Goal: Use online tool/utility: Utilize a website feature to perform a specific function

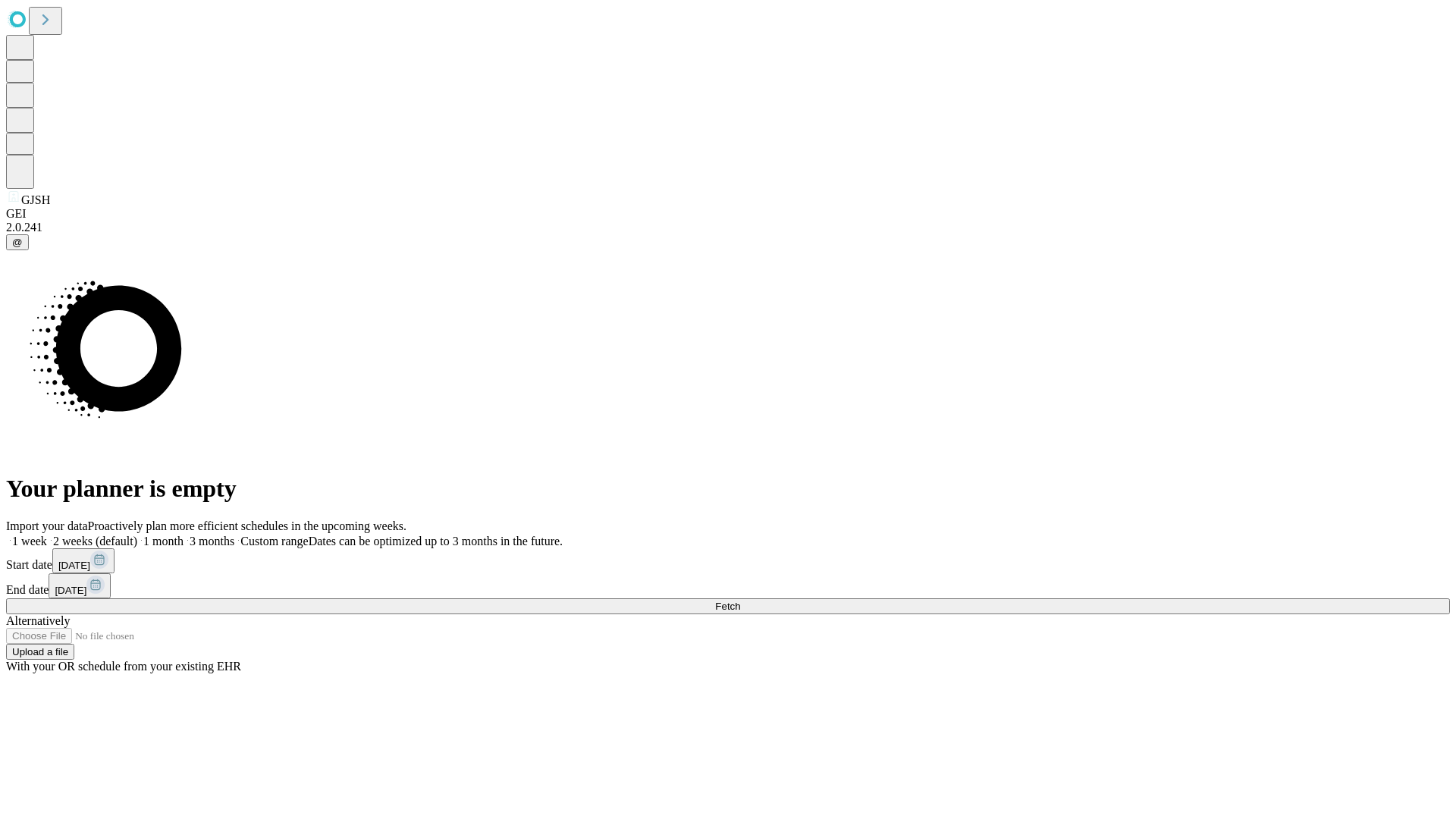
click at [740, 601] on span "Fetch" at bounding box center [728, 606] width 25 height 11
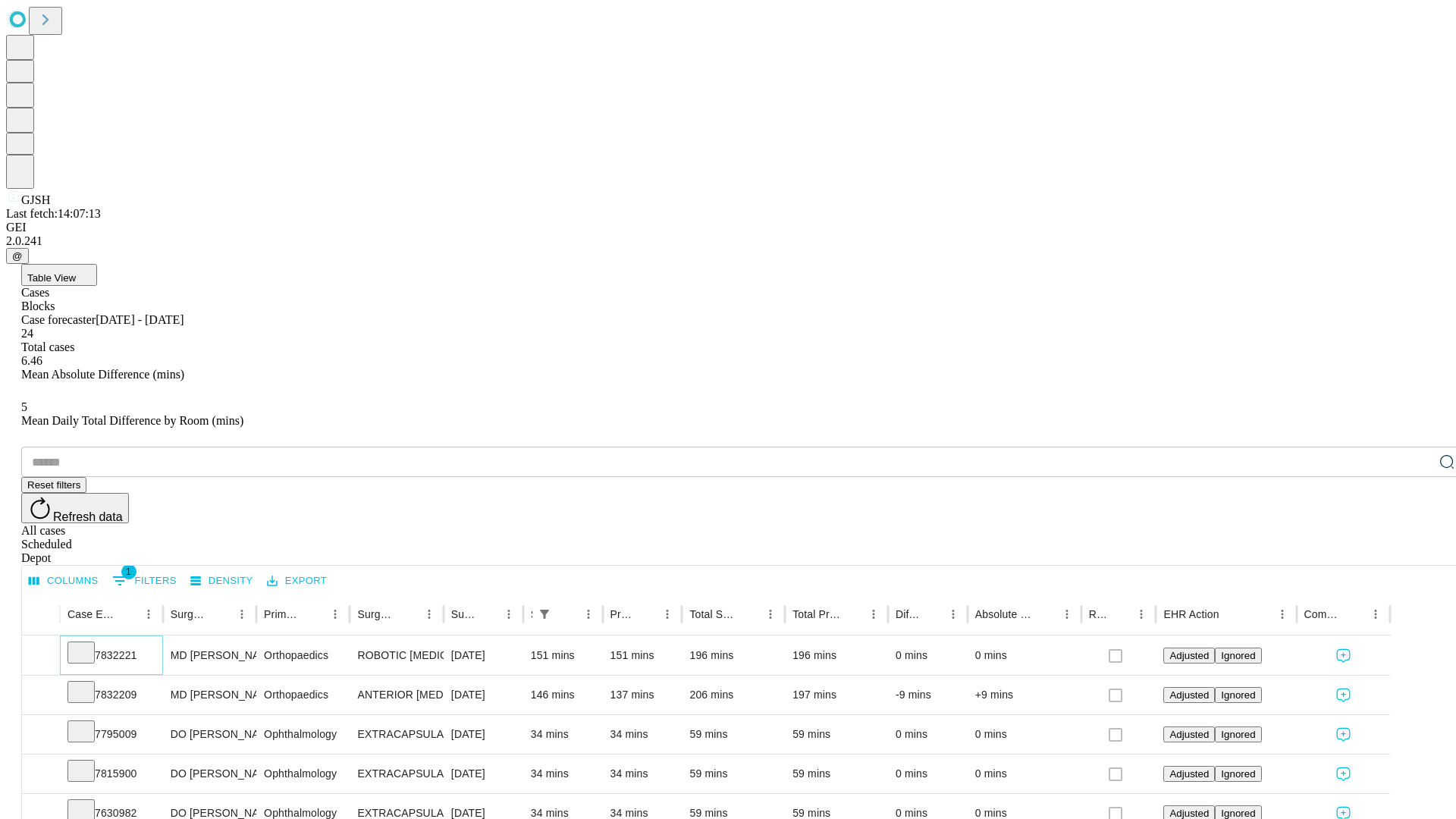
click at [89, 644] on icon at bounding box center [81, 651] width 15 height 15
